Goal: Register for event/course: Register for event/course

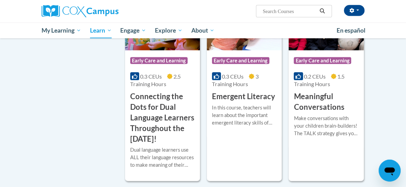
scroll to position [443, 0]
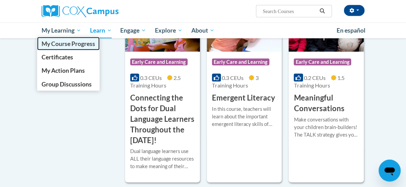
click at [68, 45] on span "My Course Progress" at bounding box center [69, 43] width 54 height 7
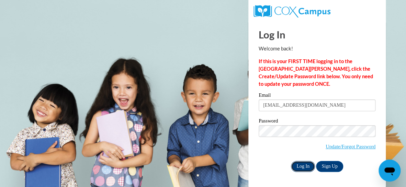
click at [305, 165] on input "Log In" at bounding box center [303, 166] width 24 height 11
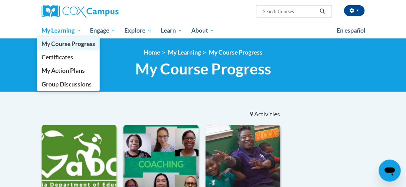
click at [58, 45] on span "My Course Progress" at bounding box center [69, 43] width 54 height 7
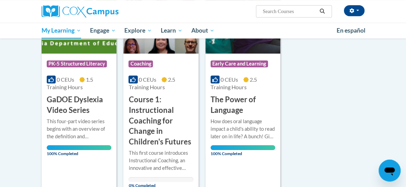
scroll to position [142, 0]
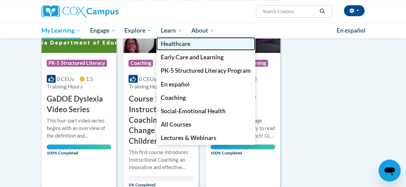
click at [174, 44] on span "Healthcare" at bounding box center [176, 43] width 30 height 7
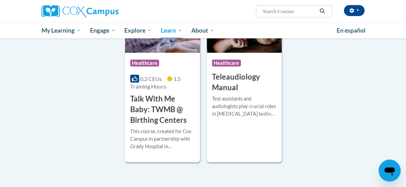
scroll to position [580, 0]
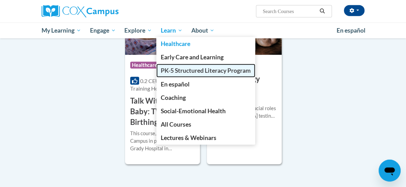
click at [186, 73] on span "PK-5 Structured Literacy Program" at bounding box center [206, 70] width 90 height 7
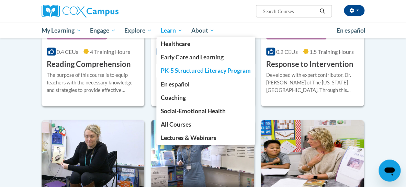
scroll to position [668, 0]
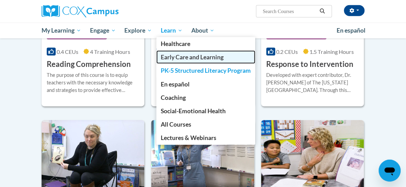
click at [177, 58] on span "Early Care and Learning" at bounding box center [192, 57] width 63 height 7
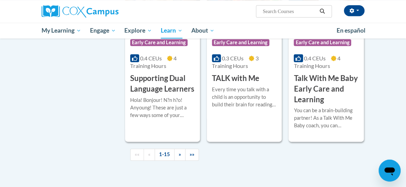
scroll to position [1042, 0]
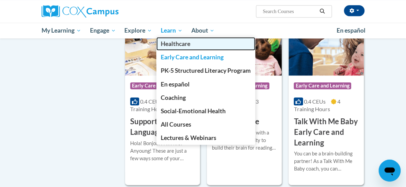
click at [176, 45] on span "Healthcare" at bounding box center [176, 43] width 30 height 7
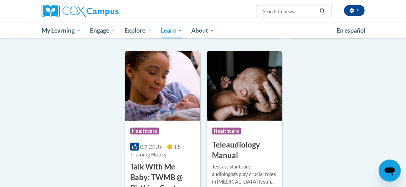
scroll to position [515, 0]
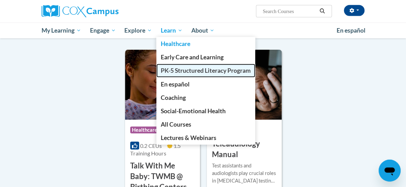
click at [175, 71] on span "PK-5 Structured Literacy Program" at bounding box center [206, 70] width 90 height 7
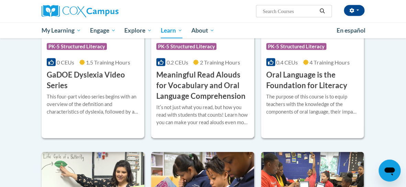
scroll to position [445, 0]
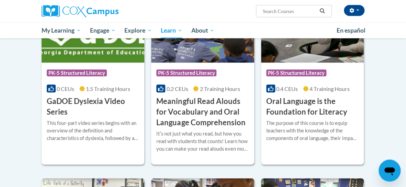
click at [201, 60] on img at bounding box center [202, 28] width 103 height 70
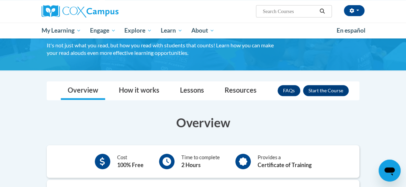
scroll to position [94, 0]
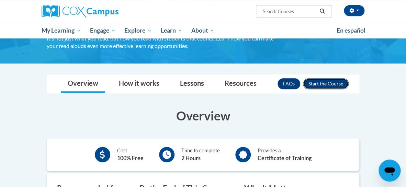
click at [328, 78] on button "Enroll" at bounding box center [326, 83] width 46 height 11
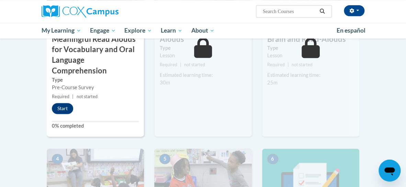
scroll to position [263, 0]
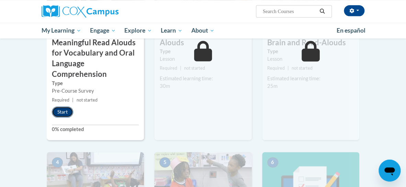
click at [62, 111] on button "Start" at bounding box center [62, 112] width 21 height 11
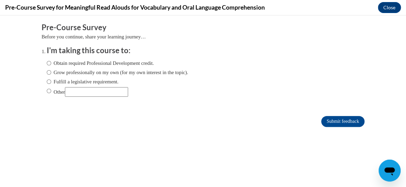
scroll to position [0, 0]
click at [83, 66] on label "Obtain required Professional Development credit." at bounding box center [100, 63] width 107 height 8
click at [51, 66] on input "Obtain required Professional Development credit." at bounding box center [49, 63] width 4 height 8
radio input "true"
click at [343, 123] on input "Submit feedback" at bounding box center [342, 121] width 43 height 11
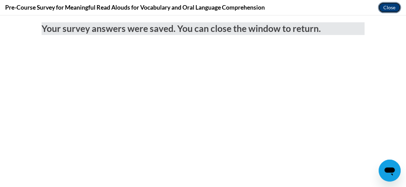
click at [393, 10] on button "Close" at bounding box center [389, 7] width 23 height 11
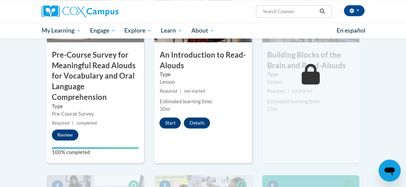
scroll to position [238, 0]
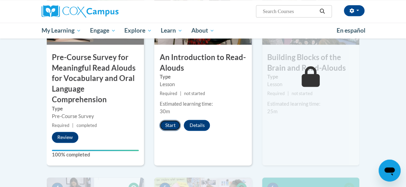
click at [173, 121] on button "Start" at bounding box center [169, 125] width 21 height 11
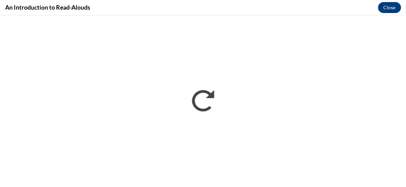
scroll to position [0, 0]
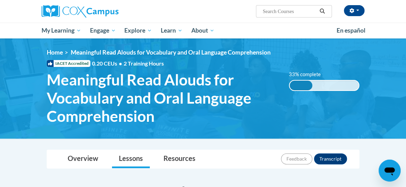
click at [143, 68] on div "<en>My Learning</en><fr>New fr_My Learning</fr><it>New it_My Learning</it><de>N…" at bounding box center [202, 89] width 333 height 80
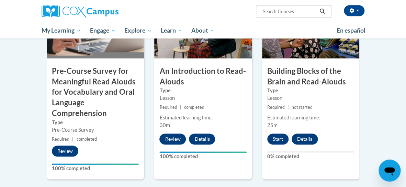
scroll to position [225, 0]
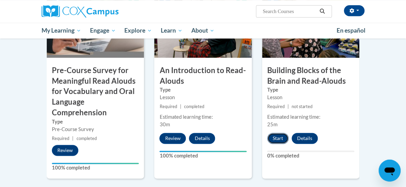
click at [281, 139] on button "Start" at bounding box center [277, 138] width 21 height 11
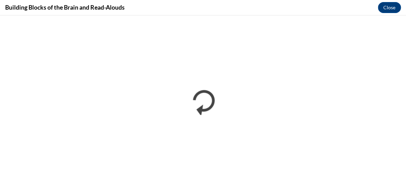
scroll to position [0, 0]
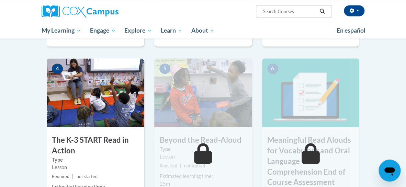
scroll to position [359, 0]
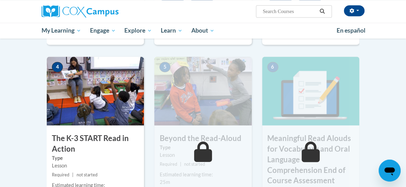
click at [115, 102] on img at bounding box center [95, 91] width 97 height 69
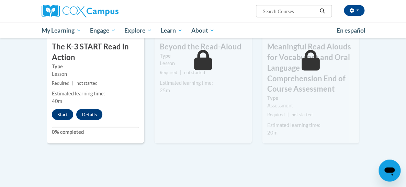
scroll to position [425, 0]
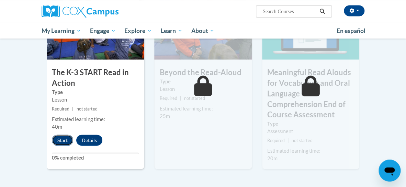
click at [57, 135] on button "Start" at bounding box center [62, 140] width 21 height 11
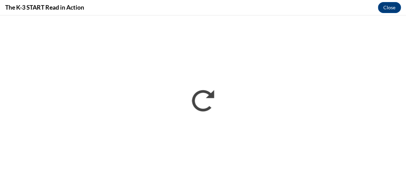
scroll to position [0, 0]
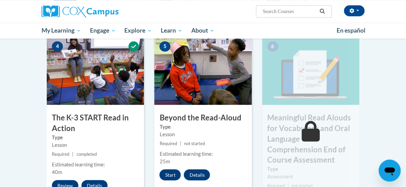
scroll to position [400, 0]
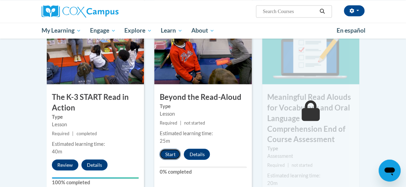
click at [165, 157] on button "Start" at bounding box center [169, 154] width 21 height 11
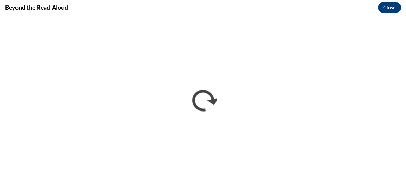
scroll to position [0, 0]
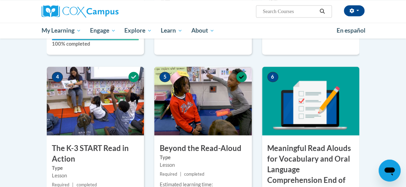
scroll to position [445, 0]
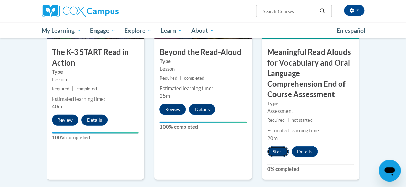
click at [273, 150] on button "Start" at bounding box center [277, 151] width 21 height 11
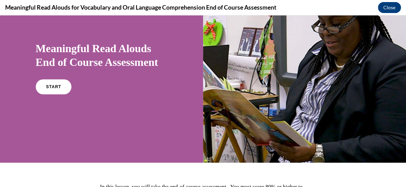
scroll to position [47, 0]
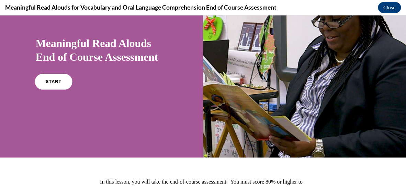
click at [72, 90] on link "START" at bounding box center [53, 82] width 37 height 16
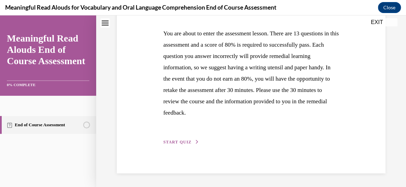
scroll to position [152, 0]
click at [182, 141] on span "START QUIZ" at bounding box center [177, 142] width 28 height 5
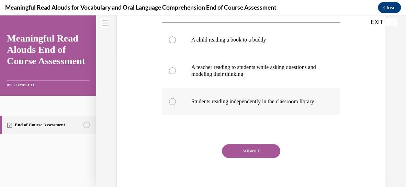
scroll to position [138, 0]
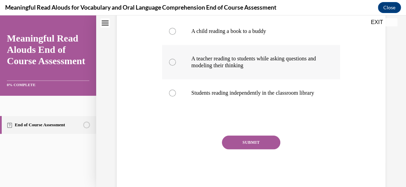
click at [229, 79] on label "A teacher reading to students while asking questions and modeling their thinking" at bounding box center [251, 62] width 178 height 34
click at [176, 66] on input "A teacher reading to students while asking questions and modeling their thinking" at bounding box center [172, 62] width 7 height 7
radio input "true"
click at [262, 150] on button "SUBMIT" at bounding box center [251, 143] width 58 height 14
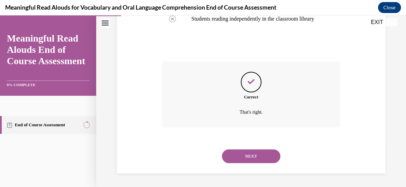
scroll to position [262, 0]
click at [245, 159] on button "NEXT" at bounding box center [251, 157] width 58 height 14
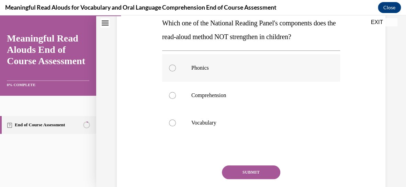
scroll to position [124, 0]
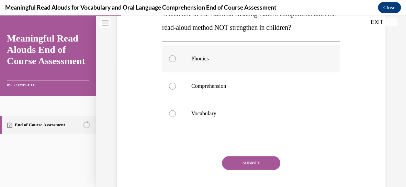
click at [235, 68] on label "Phonics" at bounding box center [251, 58] width 178 height 27
click at [176, 62] on input "Phonics" at bounding box center [172, 58] width 7 height 7
radio input "true"
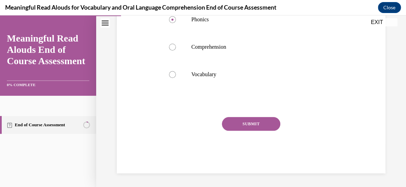
click at [255, 125] on button "SUBMIT" at bounding box center [251, 124] width 58 height 14
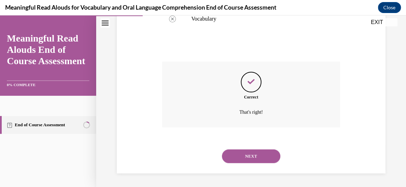
scroll to position [262, 0]
click at [248, 152] on button "NEXT" at bounding box center [251, 157] width 58 height 14
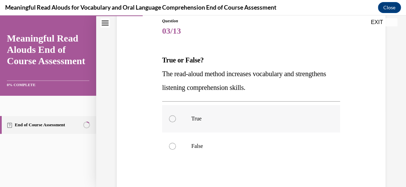
scroll to position [79, 0]
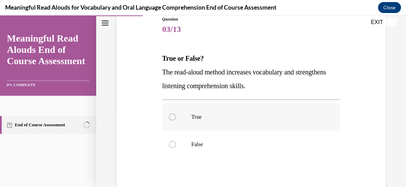
click at [177, 126] on label "True" at bounding box center [251, 116] width 178 height 27
click at [176, 121] on input "True" at bounding box center [172, 117] width 7 height 7
radio input "true"
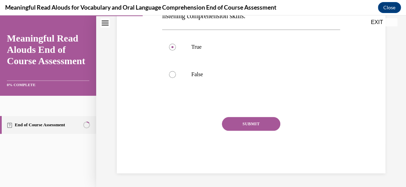
click at [250, 131] on button "SUBMIT" at bounding box center [251, 124] width 58 height 14
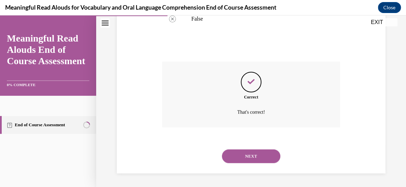
scroll to position [243, 0]
click at [251, 156] on button "NEXT" at bounding box center [251, 157] width 58 height 14
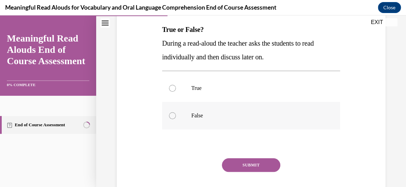
scroll to position [109, 0]
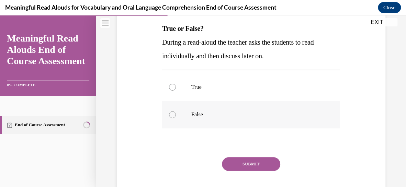
click at [200, 118] on p "False" at bounding box center [257, 114] width 132 height 7
click at [176, 118] on input "False" at bounding box center [172, 114] width 7 height 7
radio input "true"
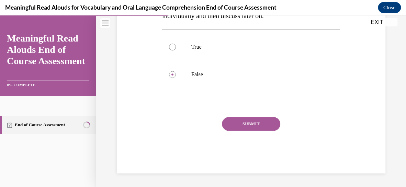
scroll to position [177, 0]
click at [268, 124] on button "SUBMIT" at bounding box center [251, 124] width 58 height 14
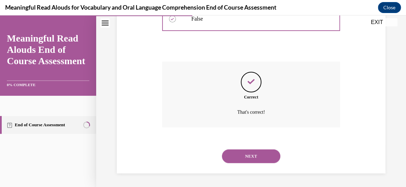
scroll to position [243, 0]
click at [254, 156] on button "NEXT" at bounding box center [251, 157] width 58 height 14
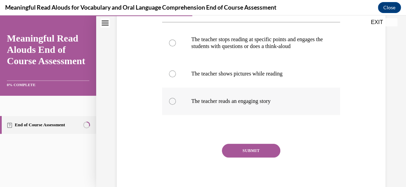
scroll to position [133, 0]
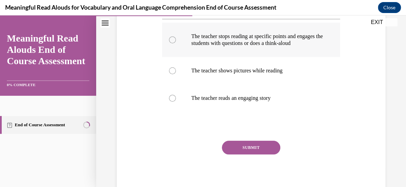
click at [263, 47] on p "The teacher stops reading at specific points and engages the students with ques…" at bounding box center [257, 40] width 132 height 14
click at [176, 43] on input "The teacher stops reading at specific points and engages the students with ques…" at bounding box center [172, 39] width 7 height 7
radio input "true"
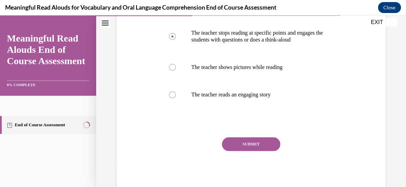
click at [264, 151] on button "SUBMIT" at bounding box center [251, 144] width 58 height 14
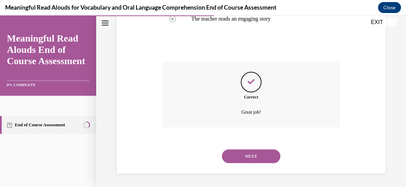
scroll to position [262, 0]
click at [259, 156] on button "NEXT" at bounding box center [251, 157] width 58 height 14
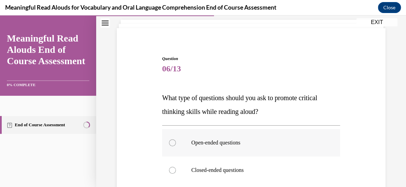
scroll to position [45, 0]
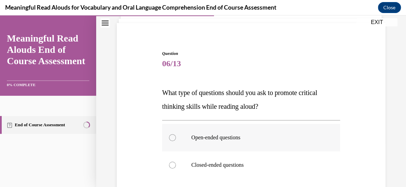
click at [261, 152] on label "Open-ended questions" at bounding box center [251, 137] width 178 height 27
click at [176, 141] on input "Open-ended questions" at bounding box center [172, 137] width 7 height 7
radio input "true"
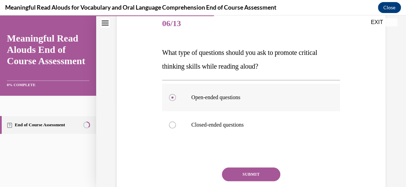
scroll to position [101, 0]
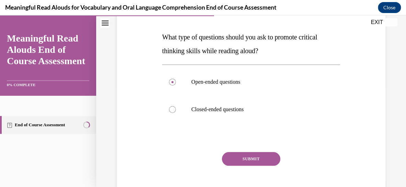
click at [257, 166] on button "SUBMIT" at bounding box center [251, 159] width 58 height 14
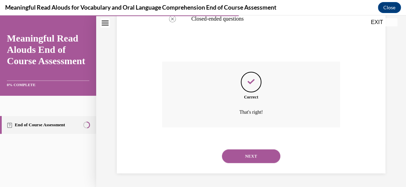
scroll to position [224, 0]
click at [257, 156] on button "NEXT" at bounding box center [251, 157] width 58 height 14
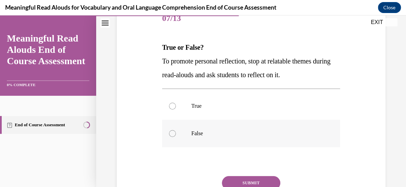
scroll to position [93, 0]
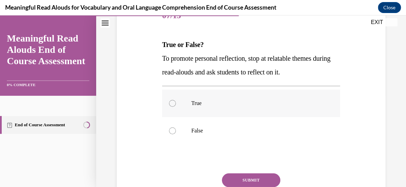
click at [240, 107] on p "True" at bounding box center [257, 103] width 132 height 7
click at [176, 107] on input "True" at bounding box center [172, 103] width 7 height 7
radio input "true"
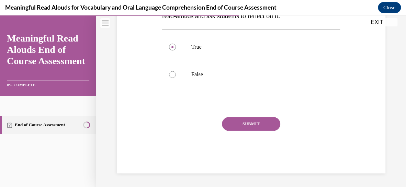
click at [241, 131] on button "SUBMIT" at bounding box center [251, 124] width 58 height 14
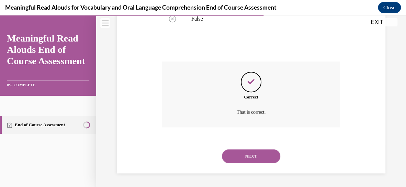
scroll to position [243, 0]
click at [250, 156] on button "NEXT" at bounding box center [251, 157] width 58 height 14
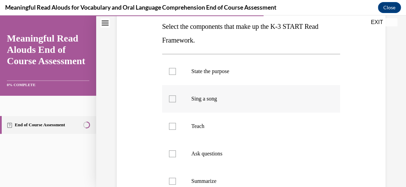
scroll to position [115, 0]
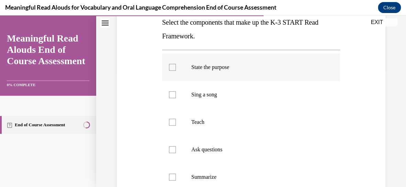
click at [249, 71] on p "State the purpose" at bounding box center [257, 67] width 132 height 7
click at [176, 71] on input "State the purpose" at bounding box center [172, 67] width 7 height 7
checkbox input "true"
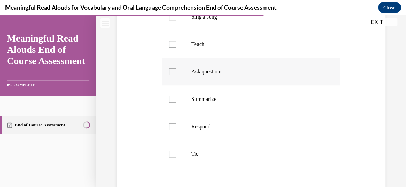
scroll to position [322, 0]
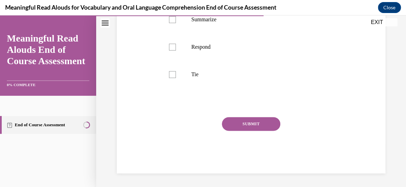
click at [254, 131] on button "SUBMIT" at bounding box center [251, 124] width 58 height 14
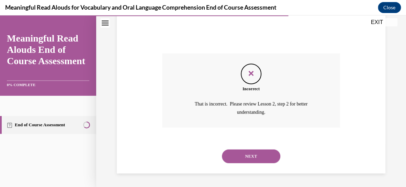
scroll to position [434, 0]
click at [257, 155] on button "NEXT" at bounding box center [251, 157] width 58 height 14
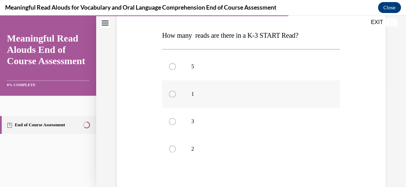
scroll to position [110, 0]
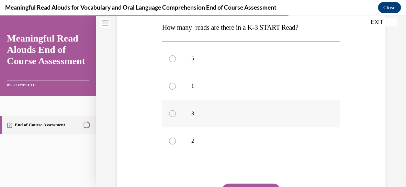
click at [244, 117] on p "3" at bounding box center [257, 113] width 132 height 7
click at [176, 117] on input "3" at bounding box center [172, 113] width 7 height 7
radio input "true"
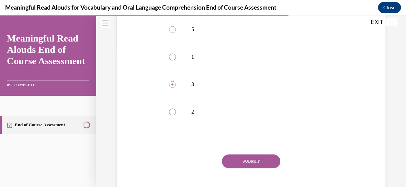
scroll to position [179, 0]
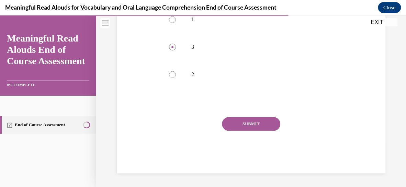
click at [240, 131] on button "SUBMIT" at bounding box center [251, 124] width 58 height 14
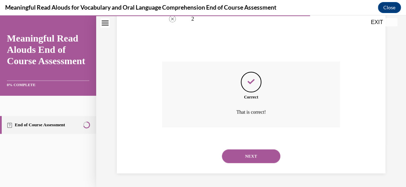
scroll to position [287, 0]
click at [236, 156] on button "NEXT" at bounding box center [251, 157] width 58 height 14
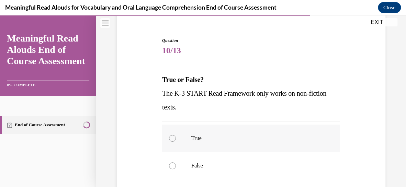
scroll to position [86, 0]
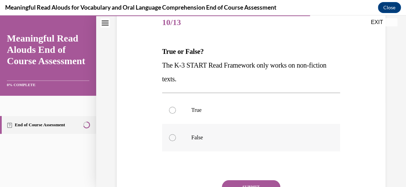
click at [235, 141] on p "False" at bounding box center [257, 137] width 132 height 7
click at [176, 141] on input "False" at bounding box center [172, 137] width 7 height 7
radio input "true"
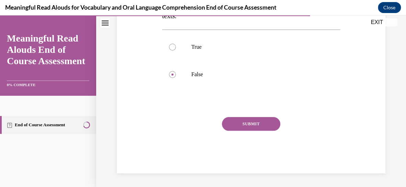
click at [264, 122] on button "SUBMIT" at bounding box center [251, 124] width 58 height 14
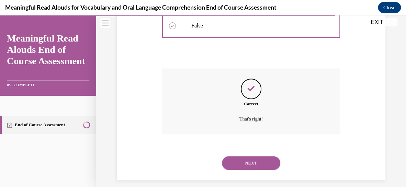
scroll to position [243, 0]
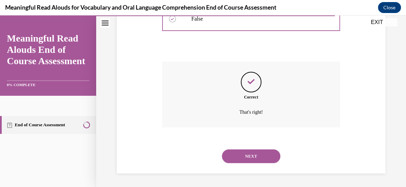
click at [264, 159] on button "NEXT" at bounding box center [251, 157] width 58 height 14
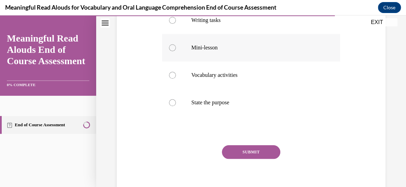
scroll to position [178, 0]
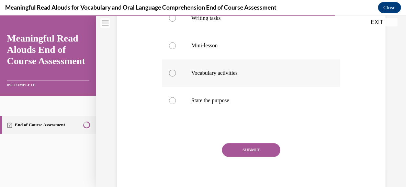
click at [258, 87] on label "Vocabulary activities" at bounding box center [251, 72] width 178 height 27
click at [176, 77] on input "Vocabulary activities" at bounding box center [172, 73] width 7 height 7
radio input "true"
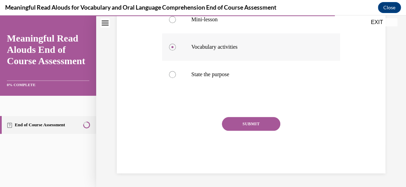
scroll to position [234, 0]
click at [263, 131] on button "SUBMIT" at bounding box center [251, 124] width 58 height 14
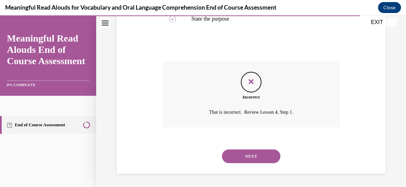
scroll to position [325, 0]
click at [259, 156] on button "NEXT" at bounding box center [251, 157] width 58 height 14
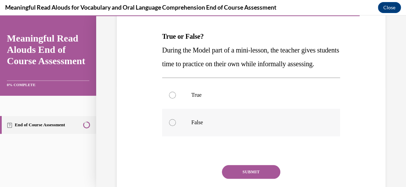
scroll to position [107, 0]
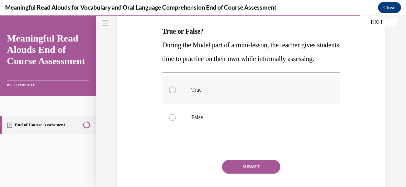
click at [252, 104] on label "True" at bounding box center [251, 89] width 178 height 27
click at [176, 93] on input "True" at bounding box center [172, 90] width 7 height 7
radio input "true"
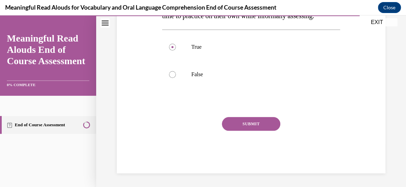
click at [258, 131] on button "SUBMIT" at bounding box center [251, 124] width 58 height 14
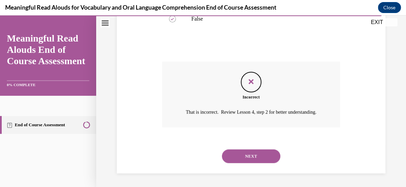
scroll to position [265, 0]
click at [254, 158] on button "NEXT" at bounding box center [251, 157] width 58 height 14
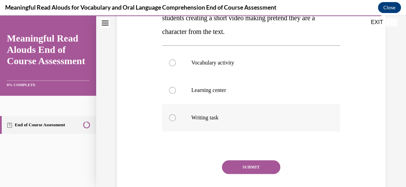
scroll to position [137, 0]
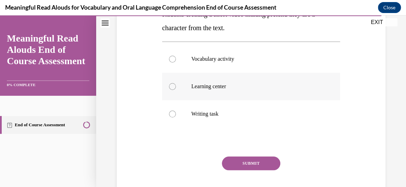
click at [285, 94] on label "Learning center" at bounding box center [251, 86] width 178 height 27
click at [176, 90] on input "Learning center" at bounding box center [172, 86] width 7 height 7
radio input "true"
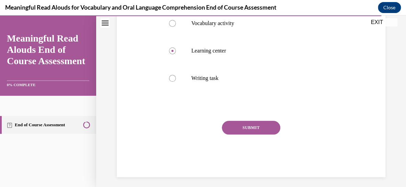
scroll to position [182, 0]
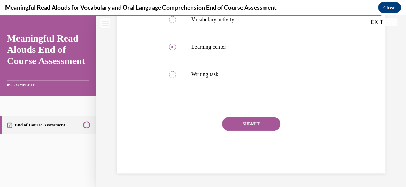
click at [266, 131] on button "SUBMIT" at bounding box center [251, 124] width 58 height 14
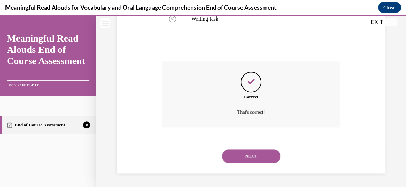
scroll to position [276, 0]
click at [256, 157] on button "NEXT" at bounding box center [251, 157] width 58 height 14
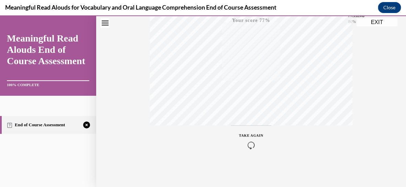
scroll to position [195, 0]
click at [252, 148] on icon "button" at bounding box center [251, 146] width 24 height 8
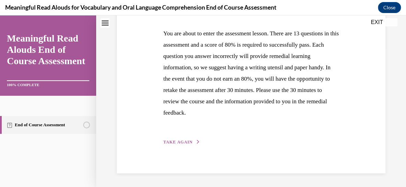
scroll to position [152, 0]
click at [167, 147] on div "Step 1 of 1 End of Course Assessment You are about to enter the assessment less…" at bounding box center [251, 50] width 269 height 245
click at [176, 139] on div "Step 1 of 1 End of Course Assessment You are about to enter the assessment less…" at bounding box center [251, 51] width 186 height 190
click at [186, 141] on span "TAKE AGAIN" at bounding box center [177, 142] width 29 height 5
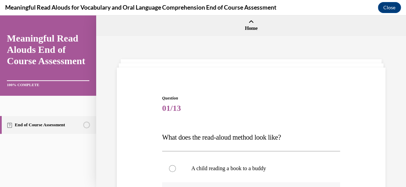
scroll to position [109, 0]
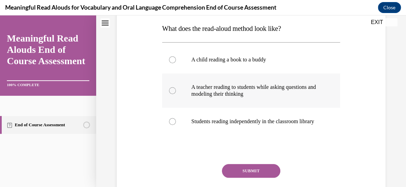
drag, startPoint x: 264, startPoint y: 109, endPoint x: 259, endPoint y: 110, distance: 4.7
click at [263, 98] on p "A teacher reading to students while asking questions and modeling their thinking" at bounding box center [257, 91] width 132 height 14
click at [176, 94] on input "A teacher reading to students while asking questions and modeling their thinking" at bounding box center [172, 90] width 7 height 7
radio input "true"
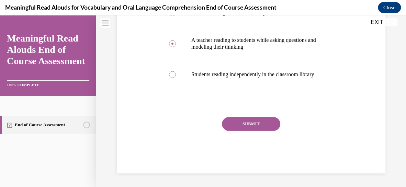
scroll to position [195, 0]
click at [232, 124] on button "SUBMIT" at bounding box center [251, 124] width 58 height 14
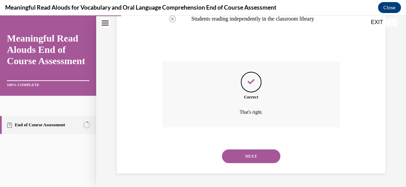
scroll to position [262, 0]
drag, startPoint x: 263, startPoint y: 162, endPoint x: 267, endPoint y: 166, distance: 5.1
click at [267, 166] on div "NEXT" at bounding box center [251, 156] width 178 height 27
click at [253, 154] on button "NEXT" at bounding box center [251, 157] width 58 height 14
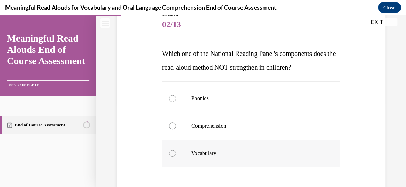
scroll to position [93, 0]
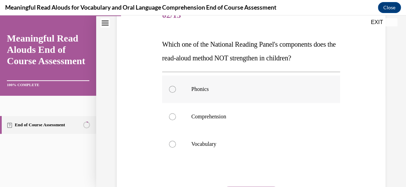
click at [280, 93] on p "Phonics" at bounding box center [257, 89] width 132 height 7
click at [176, 93] on input "Phonics" at bounding box center [172, 89] width 7 height 7
radio input "true"
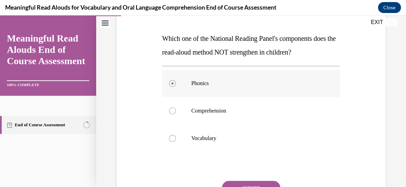
scroll to position [144, 0]
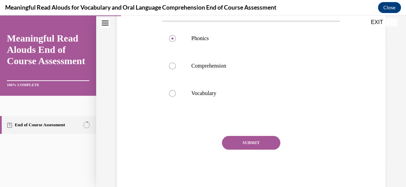
click at [260, 150] on button "SUBMIT" at bounding box center [251, 143] width 58 height 14
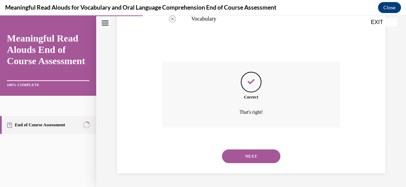
scroll to position [262, 0]
click at [264, 156] on button "NEXT" at bounding box center [251, 157] width 58 height 14
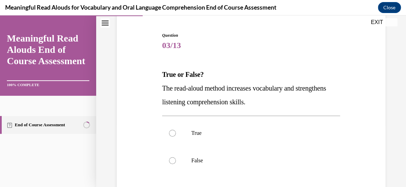
scroll to position [69, 0]
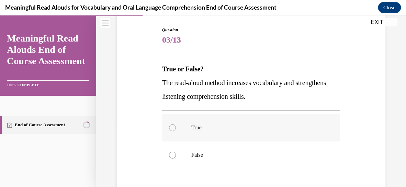
click at [278, 142] on label "True" at bounding box center [251, 127] width 178 height 27
click at [176, 131] on input "True" at bounding box center [172, 127] width 7 height 7
radio input "true"
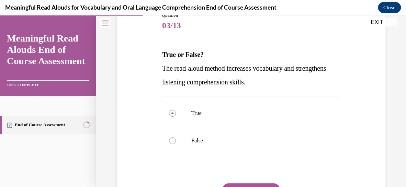
scroll to position [129, 0]
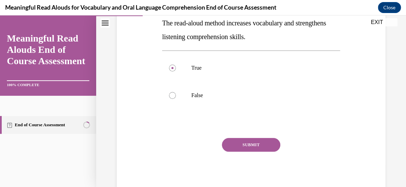
click at [258, 152] on button "SUBMIT" at bounding box center [251, 145] width 58 height 14
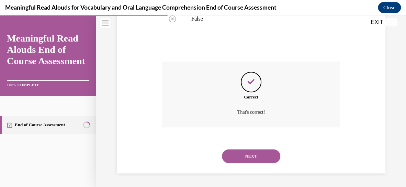
scroll to position [243, 0]
click at [264, 157] on button "NEXT" at bounding box center [251, 157] width 58 height 14
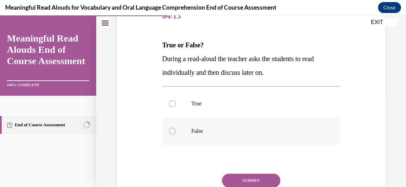
scroll to position [93, 0]
click at [259, 145] on label "False" at bounding box center [251, 130] width 178 height 27
click at [176, 134] on input "False" at bounding box center [172, 131] width 7 height 7
radio input "true"
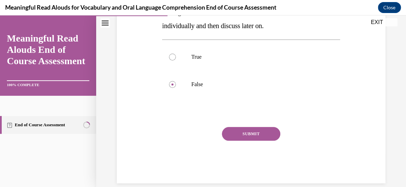
scroll to position [167, 0]
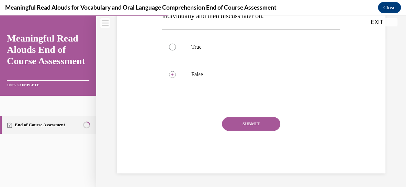
click at [268, 131] on button "SUBMIT" at bounding box center [251, 124] width 58 height 14
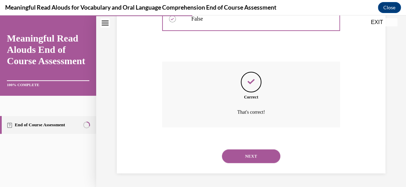
scroll to position [243, 0]
click at [249, 156] on button "NEXT" at bounding box center [251, 157] width 58 height 14
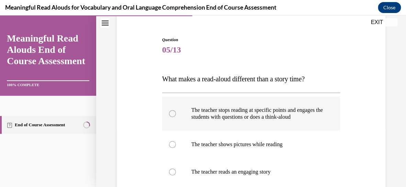
scroll to position [62, 0]
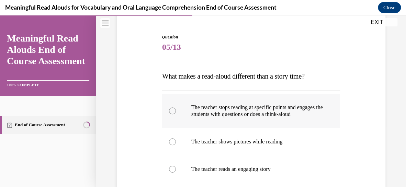
click at [261, 128] on label "The teacher stops reading at specific points and engages the students with ques…" at bounding box center [251, 111] width 178 height 34
click at [176, 114] on input "The teacher stops reading at specific points and engages the students with ques…" at bounding box center [172, 111] width 7 height 7
radio input "true"
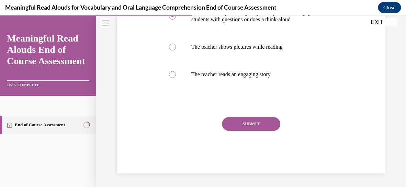
scroll to position [180, 0]
click at [258, 131] on button "SUBMIT" at bounding box center [251, 124] width 58 height 14
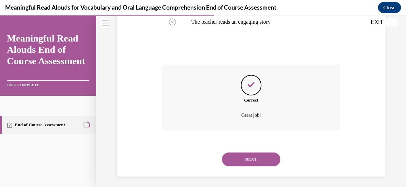
scroll to position [262, 0]
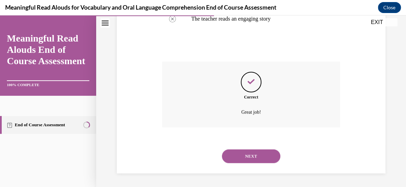
click at [256, 153] on button "NEXT" at bounding box center [251, 157] width 58 height 14
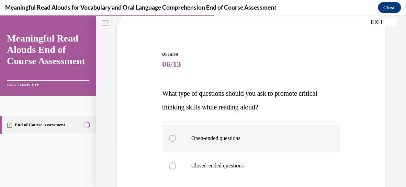
scroll to position [44, 0]
click at [264, 149] on label "Open-ended questions" at bounding box center [251, 138] width 178 height 27
click at [176, 142] on input "Open-ended questions" at bounding box center [172, 138] width 7 height 7
radio input "true"
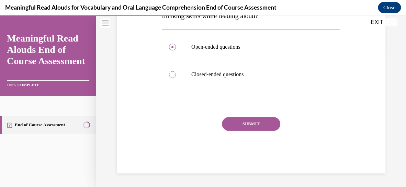
scroll to position [157, 0]
click at [245, 123] on button "SUBMIT" at bounding box center [251, 124] width 58 height 14
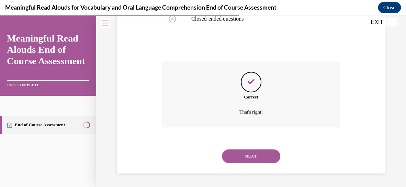
scroll to position [224, 0]
click at [269, 159] on button "NEXT" at bounding box center [251, 157] width 58 height 14
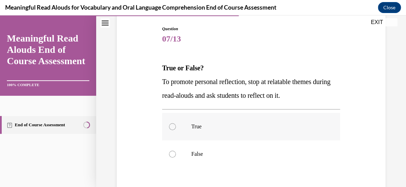
scroll to position [72, 0]
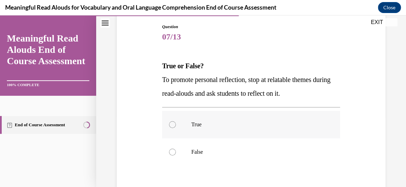
click at [258, 139] on label "True" at bounding box center [251, 124] width 178 height 27
click at [176, 128] on input "True" at bounding box center [172, 124] width 7 height 7
radio input "true"
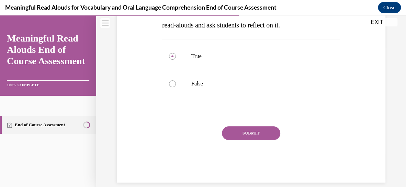
click at [270, 140] on button "SUBMIT" at bounding box center [251, 133] width 58 height 14
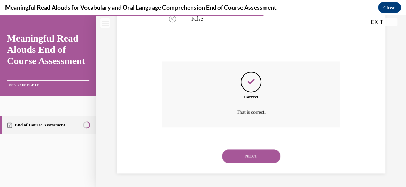
scroll to position [243, 0]
click at [256, 156] on button "NEXT" at bounding box center [251, 157] width 58 height 14
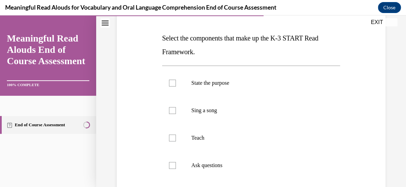
scroll to position [93, 0]
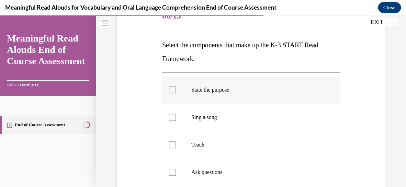
click at [250, 93] on p "State the purpose" at bounding box center [257, 90] width 132 height 7
click at [176, 93] on input "State the purpose" at bounding box center [172, 90] width 7 height 7
checkbox input "true"
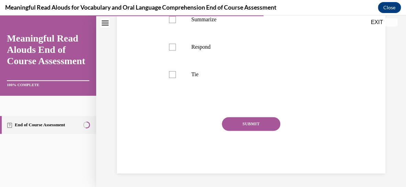
scroll to position [312, 0]
click at [244, 88] on label "Tie" at bounding box center [251, 74] width 178 height 27
click at [176, 78] on input "Tie" at bounding box center [172, 74] width 7 height 7
checkbox input "true"
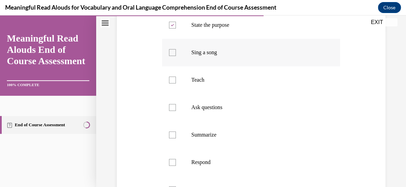
scroll to position [171, 0]
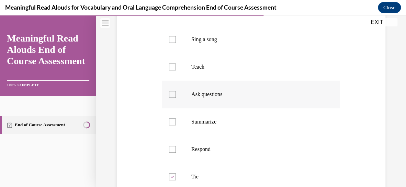
click at [253, 108] on label "Ask questions" at bounding box center [251, 94] width 178 height 27
click at [176, 98] on input "Ask questions" at bounding box center [172, 94] width 7 height 7
checkbox input "true"
click at [260, 70] on p "Teach" at bounding box center [257, 67] width 132 height 7
click at [176, 70] on input "Teach" at bounding box center [172, 67] width 7 height 7
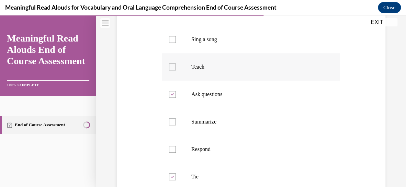
checkbox input "true"
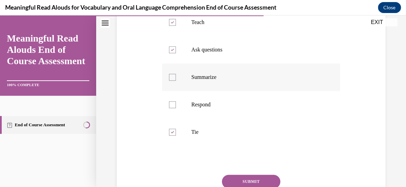
scroll to position [297, 0]
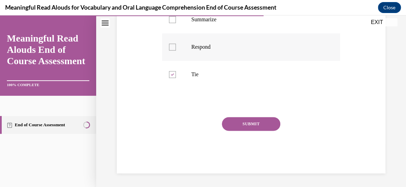
click at [249, 51] on p "Respond" at bounding box center [257, 47] width 132 height 7
click at [176, 51] on input "Respond" at bounding box center [172, 47] width 7 height 7
checkbox input "true"
click at [280, 33] on label "Summarize" at bounding box center [251, 19] width 178 height 27
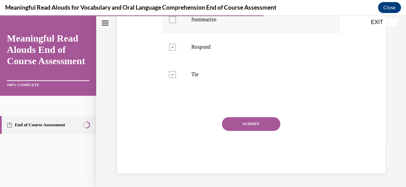
click at [176, 23] on input "Summarize" at bounding box center [172, 19] width 7 height 7
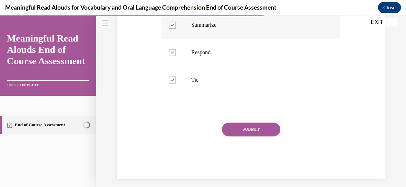
scroll to position [267, 0]
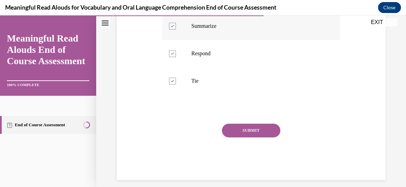
click at [270, 30] on p "Summarize" at bounding box center [257, 26] width 132 height 7
click at [176, 30] on input "Summarize" at bounding box center [172, 26] width 7 height 7
checkbox input "false"
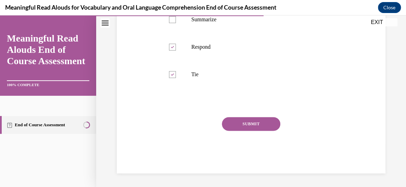
scroll to position [360, 0]
click at [250, 126] on button "SUBMIT" at bounding box center [251, 124] width 58 height 14
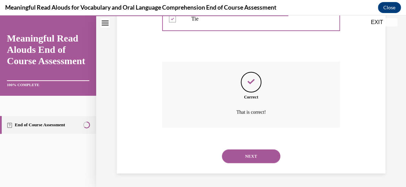
scroll to position [427, 0]
click at [247, 155] on button "NEXT" at bounding box center [251, 157] width 58 height 14
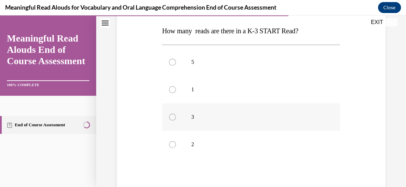
scroll to position [108, 0]
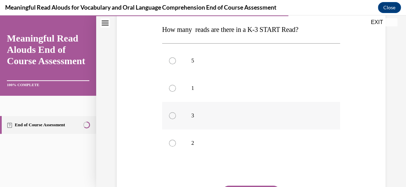
click at [238, 130] on label "3" at bounding box center [251, 115] width 178 height 27
click at [176, 119] on input "3" at bounding box center [172, 115] width 7 height 7
radio input "true"
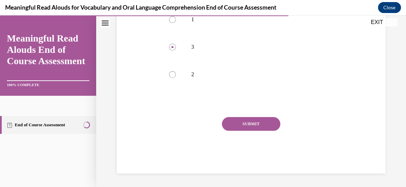
scroll to position [213, 0]
click at [242, 131] on button "SUBMIT" at bounding box center [251, 124] width 58 height 14
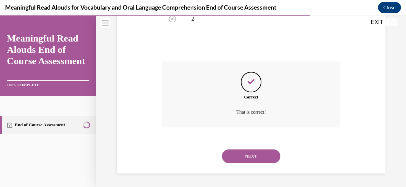
scroll to position [287, 0]
click at [241, 157] on button "NEXT" at bounding box center [251, 157] width 58 height 14
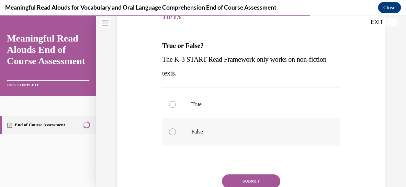
scroll to position [94, 0]
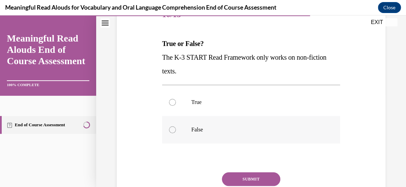
click at [241, 133] on p "False" at bounding box center [257, 129] width 132 height 7
click at [176, 133] on input "False" at bounding box center [172, 129] width 7 height 7
radio input "true"
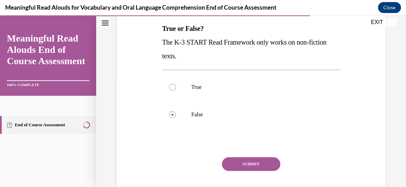
scroll to position [132, 0]
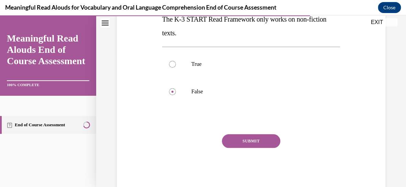
click at [260, 148] on button "SUBMIT" at bounding box center [251, 141] width 58 height 14
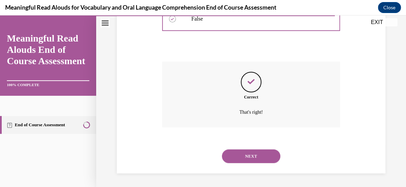
scroll to position [243, 0]
click at [246, 153] on button "NEXT" at bounding box center [251, 157] width 58 height 14
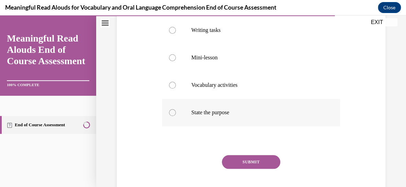
scroll to position [158, 0]
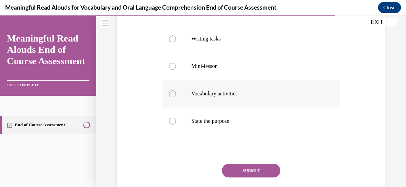
click at [261, 97] on p "Vocabulary activities" at bounding box center [257, 93] width 132 height 7
click at [176, 97] on input "Vocabulary activities" at bounding box center [172, 93] width 7 height 7
radio input "true"
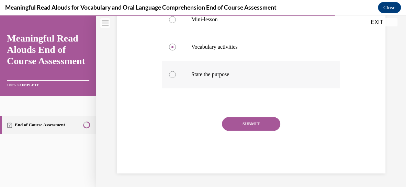
scroll to position [258, 0]
click at [258, 128] on button "SUBMIT" at bounding box center [251, 124] width 58 height 14
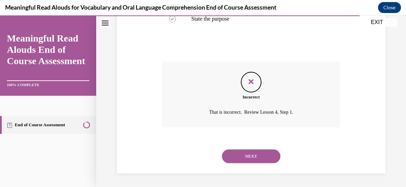
scroll to position [325, 0]
click at [252, 159] on button "NEXT" at bounding box center [251, 157] width 58 height 14
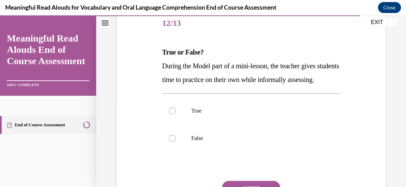
scroll to position [91, 0]
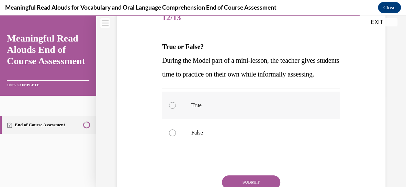
click at [258, 119] on label "True" at bounding box center [251, 105] width 178 height 27
click at [176, 109] on input "True" at bounding box center [172, 105] width 7 height 7
radio input "true"
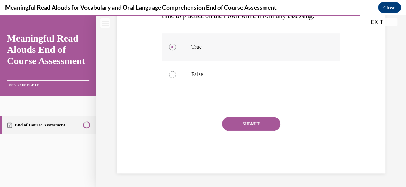
scroll to position [160, 0]
click at [270, 131] on button "SUBMIT" at bounding box center [251, 124] width 58 height 14
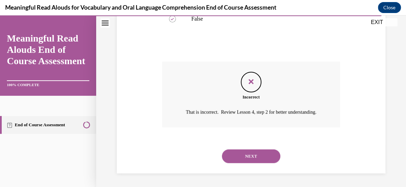
scroll to position [265, 0]
click at [244, 159] on button "NEXT" at bounding box center [251, 157] width 58 height 14
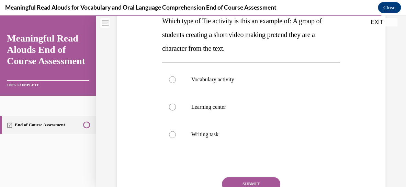
scroll to position [104, 0]
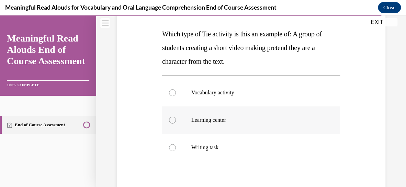
click at [274, 132] on label "Learning center" at bounding box center [251, 120] width 178 height 27
click at [176, 124] on input "Learning center" at bounding box center [172, 120] width 7 height 7
radio input "true"
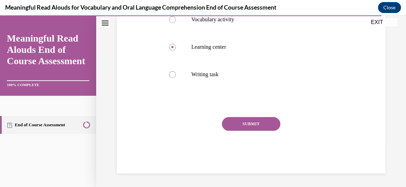
click at [264, 131] on button "SUBMIT" at bounding box center [251, 124] width 58 height 14
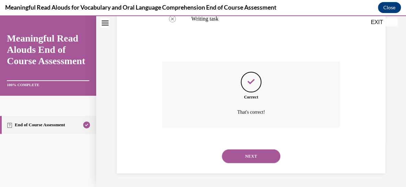
scroll to position [276, 0]
click at [252, 160] on button "NEXT" at bounding box center [251, 157] width 58 height 14
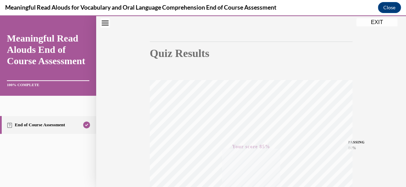
scroll to position [40, 0]
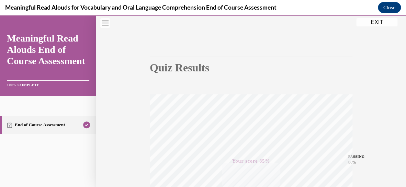
click at [387, 24] on button "EXIT" at bounding box center [376, 22] width 41 height 8
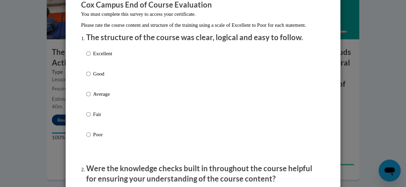
scroll to position [66, 0]
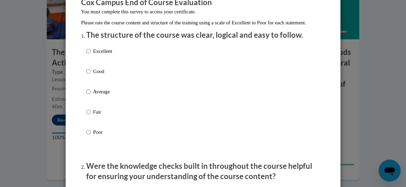
click at [113, 56] on div "Excellent Good Average Fair Poor" at bounding box center [203, 100] width 234 height 112
click at [90, 55] on input "Excellent" at bounding box center [88, 51] width 4 height 8
radio input "true"
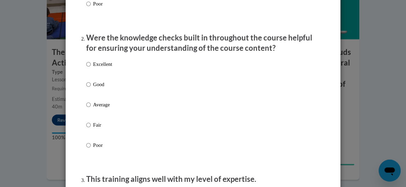
scroll to position [199, 0]
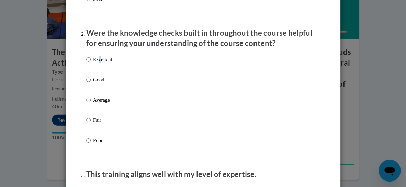
drag, startPoint x: 101, startPoint y: 63, endPoint x: 97, endPoint y: 66, distance: 5.2
click at [99, 63] on p "Excellent" at bounding box center [102, 60] width 19 height 8
click at [88, 63] on input "Excellent" at bounding box center [88, 60] width 4 height 8
radio input "true"
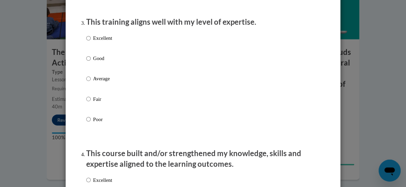
scroll to position [342, 0]
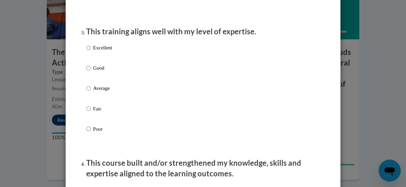
click at [103, 52] on p "Excellent" at bounding box center [102, 48] width 19 height 8
click at [91, 52] on input "Excellent" at bounding box center [88, 48] width 4 height 8
radio input "true"
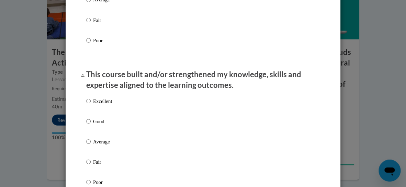
scroll to position [515, 0]
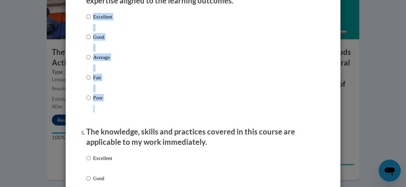
drag, startPoint x: 119, startPoint y: 9, endPoint x: 115, endPoint y: 20, distance: 11.2
click at [118, 14] on li "This course built and/or strengthened my knowledge, skills and expertise aligne…" at bounding box center [203, 53] width 234 height 137
click at [97, 18] on p "Excellent" at bounding box center [102, 17] width 19 height 8
click at [91, 18] on input "Excellent" at bounding box center [88, 17] width 4 height 8
radio input "true"
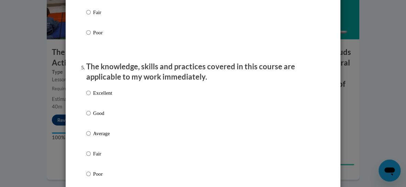
scroll to position [581, 0]
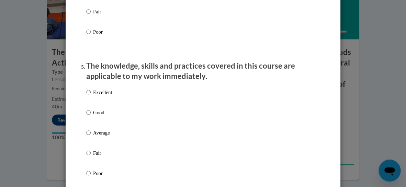
click at [100, 92] on p "Excellent" at bounding box center [102, 93] width 19 height 8
click at [91, 92] on input "Excellent" at bounding box center [88, 93] width 4 height 8
radio input "true"
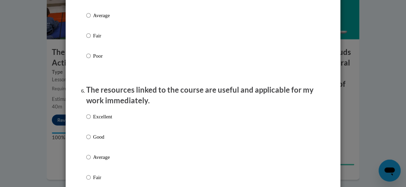
scroll to position [746, 0]
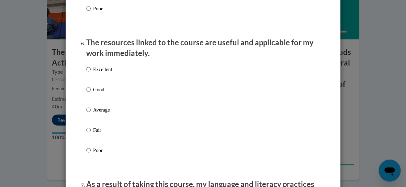
click at [96, 71] on label "Excellent" at bounding box center [99, 75] width 26 height 19
click at [91, 71] on input "Excellent" at bounding box center [88, 70] width 4 height 8
radio input "true"
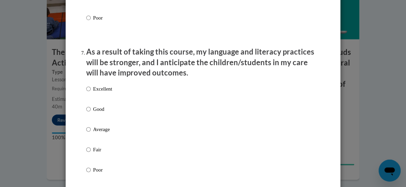
scroll to position [879, 0]
click at [90, 89] on label "Excellent" at bounding box center [99, 94] width 26 height 19
click at [90, 89] on input "Excellent" at bounding box center [88, 89] width 4 height 8
radio input "true"
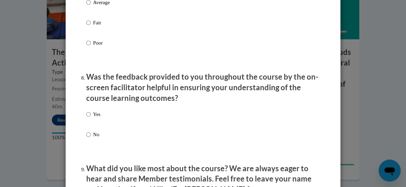
scroll to position [1022, 0]
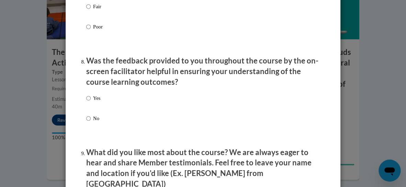
drag, startPoint x: 81, startPoint y: 96, endPoint x: 107, endPoint y: 97, distance: 26.2
click at [103, 95] on div "Yes No" at bounding box center [203, 116] width 234 height 51
click at [87, 95] on input "Yes" at bounding box center [88, 99] width 4 height 8
radio input "true"
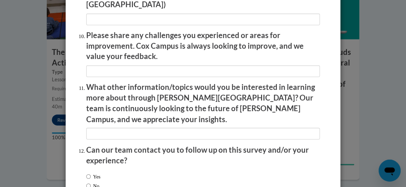
scroll to position [1227, 0]
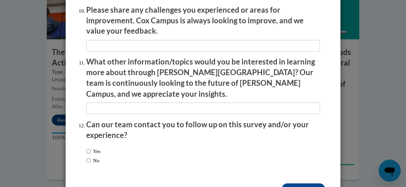
click at [92, 157] on label "No" at bounding box center [92, 161] width 13 height 8
click at [91, 157] on input "No" at bounding box center [88, 161] width 4 height 8
radio input "true"
click at [300, 184] on input "Submit feedback" at bounding box center [303, 189] width 43 height 11
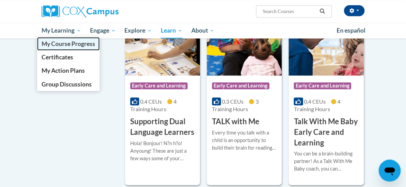
click at [69, 43] on span "My Course Progress" at bounding box center [69, 43] width 54 height 7
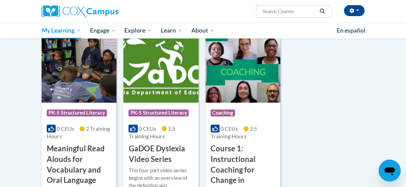
scroll to position [111, 0]
